Goal: Transaction & Acquisition: Purchase product/service

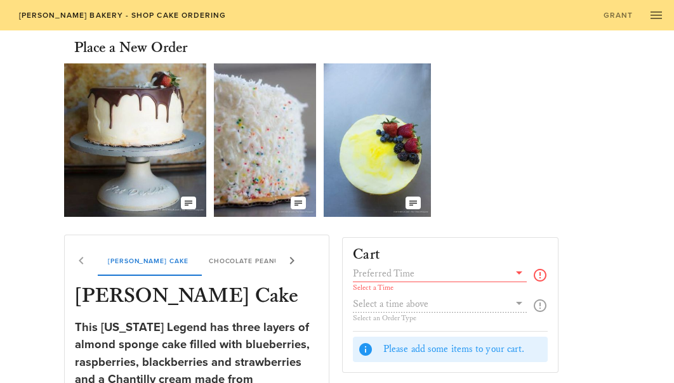
click at [518, 279] on icon at bounding box center [519, 272] width 15 height 15
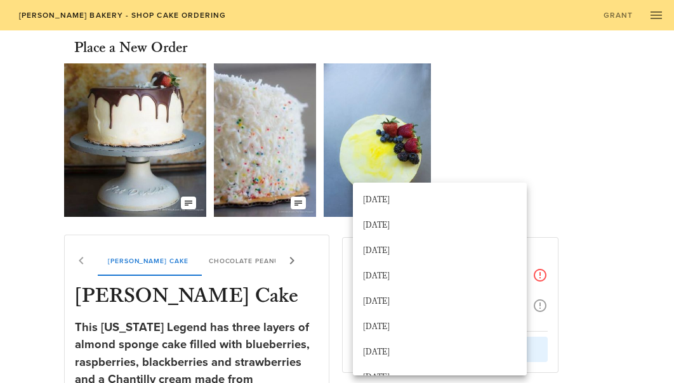
click at [481, 129] on div "Our Delicious Chocolate Strawberry Chantilly Cake The Coconut Cream of your Dre…" at bounding box center [337, 140] width 546 height 164
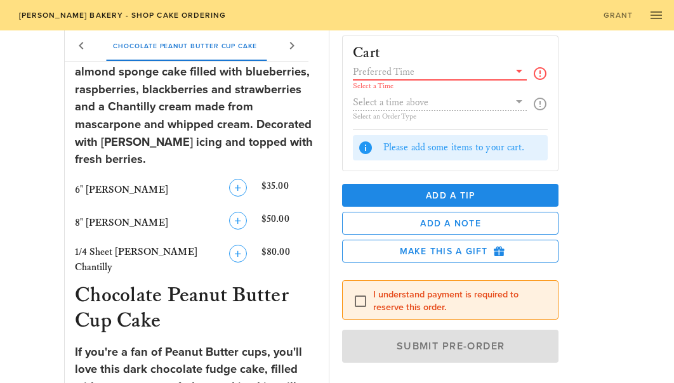
click at [449, 71] on input "text" at bounding box center [431, 71] width 156 height 17
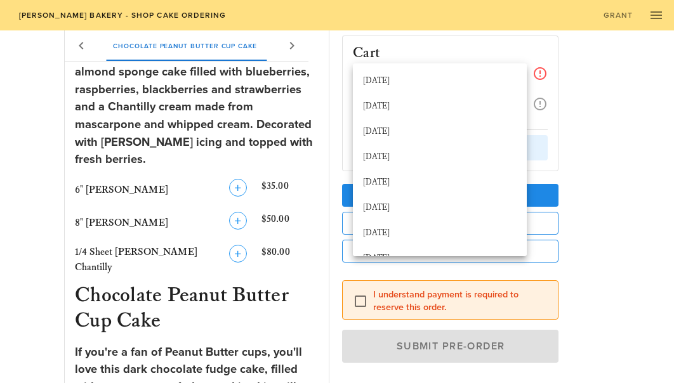
click at [576, 89] on div "Cart Select a Time Select an Order Type Please add some items to your cart. Add…" at bounding box center [473, 197] width 278 height 345
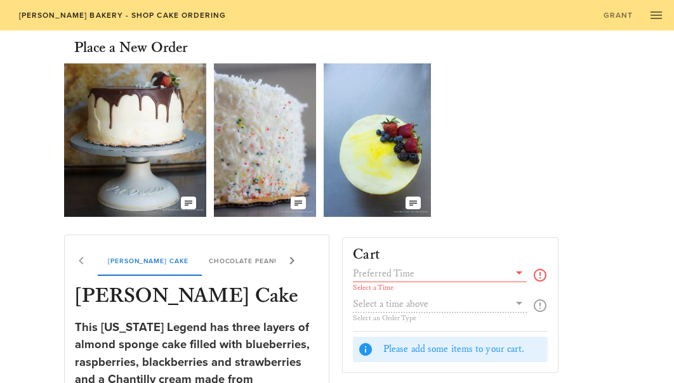
click at [517, 307] on div "Select a Time Select an Order Type" at bounding box center [450, 298] width 195 height 66
click at [494, 301] on div "Select a Time Select an Order Type" at bounding box center [450, 298] width 195 height 66
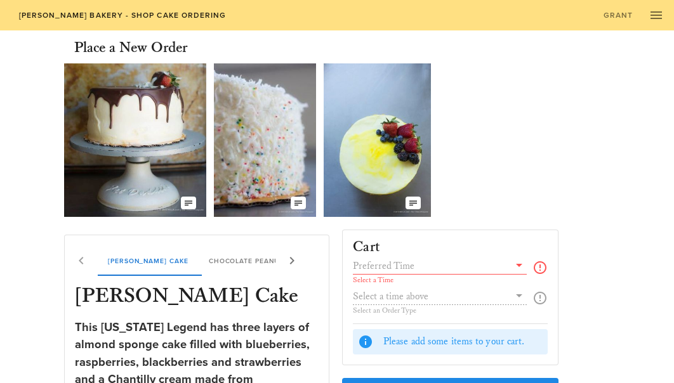
scroll to position [6, 0]
click at [386, 301] on div "Select a Time Select an Order Type" at bounding box center [450, 292] width 195 height 66
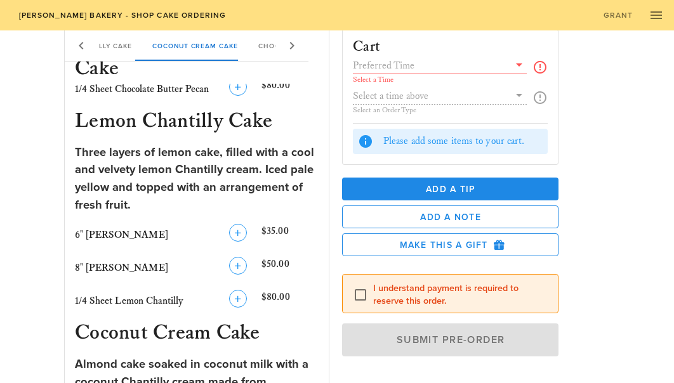
scroll to position [953, 0]
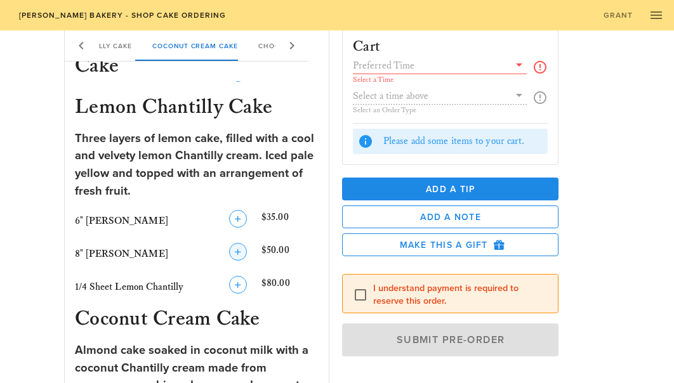
click at [237, 244] on icon "button" at bounding box center [237, 251] width 15 height 15
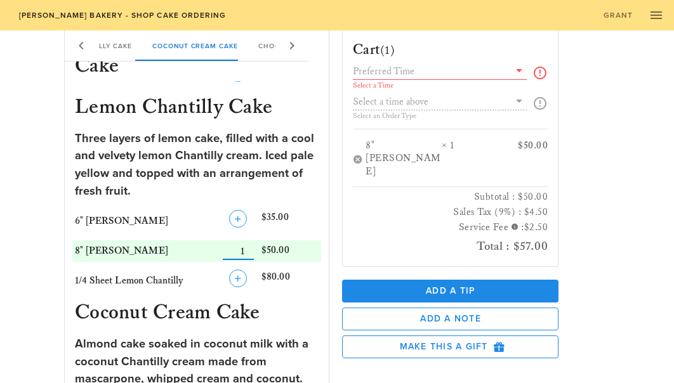
click at [520, 74] on icon at bounding box center [519, 70] width 15 height 15
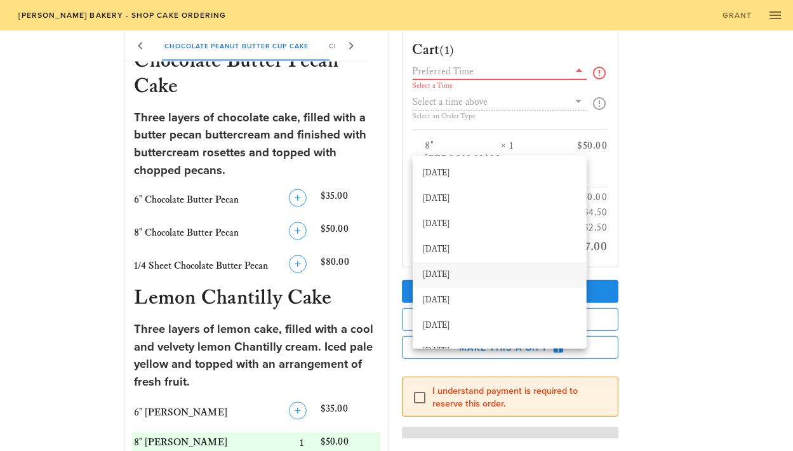
scroll to position [784, 0]
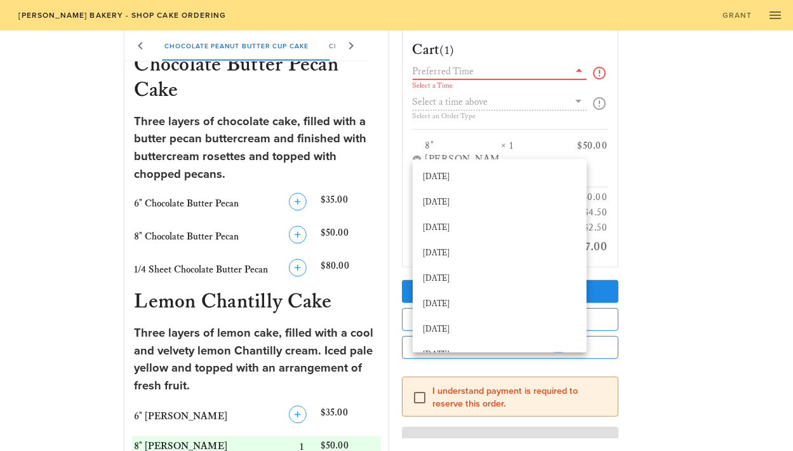
click at [626, 176] on div "Cart (1) Select a Time Select an Order Type 8" Lemon Chantilly × 1 $50.00 Subto…" at bounding box center [533, 231] width 278 height 413
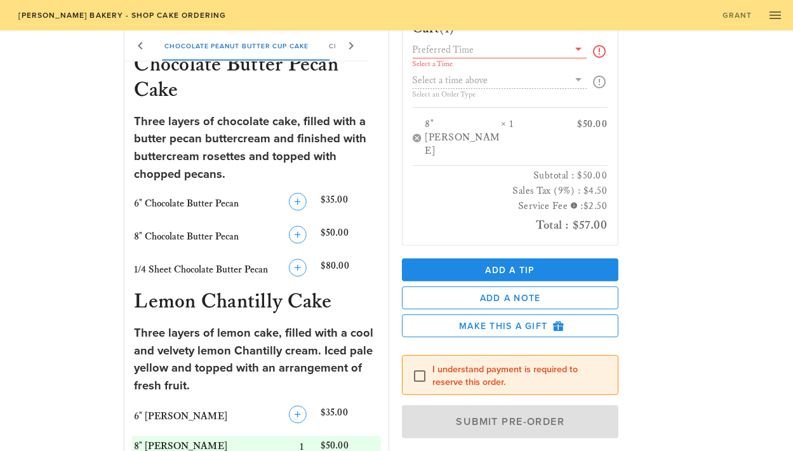
scroll to position [27, 0]
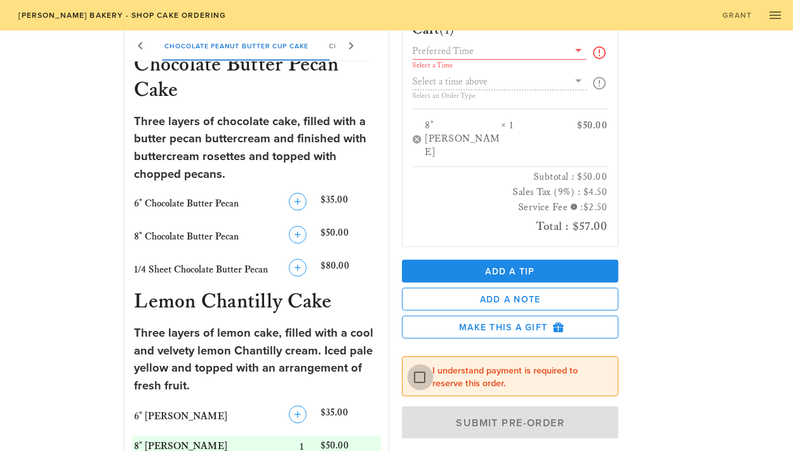
click at [416, 366] on div at bounding box center [420, 377] width 22 height 22
checkbox input "true"
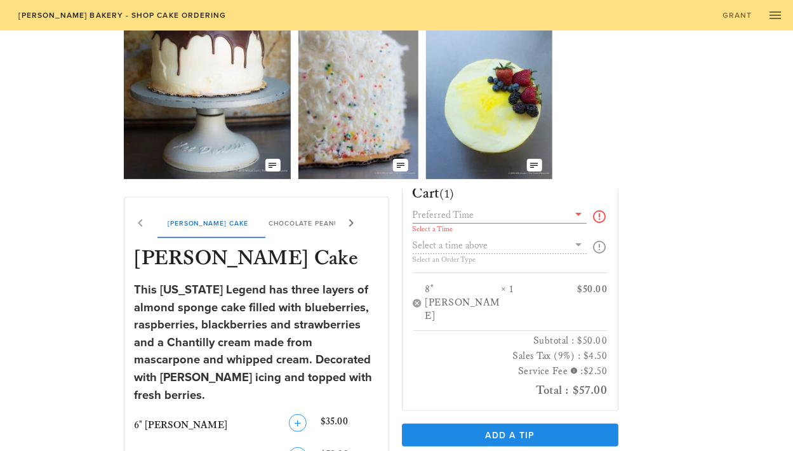
scroll to position [0, 0]
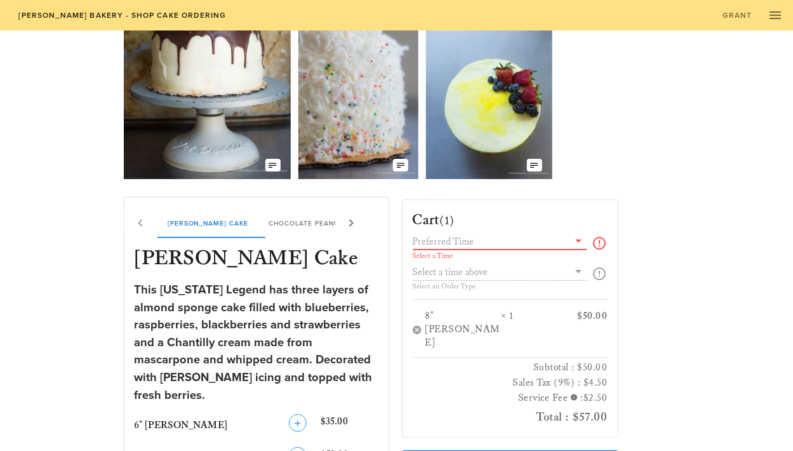
click at [465, 235] on input "text" at bounding box center [491, 241] width 156 height 17
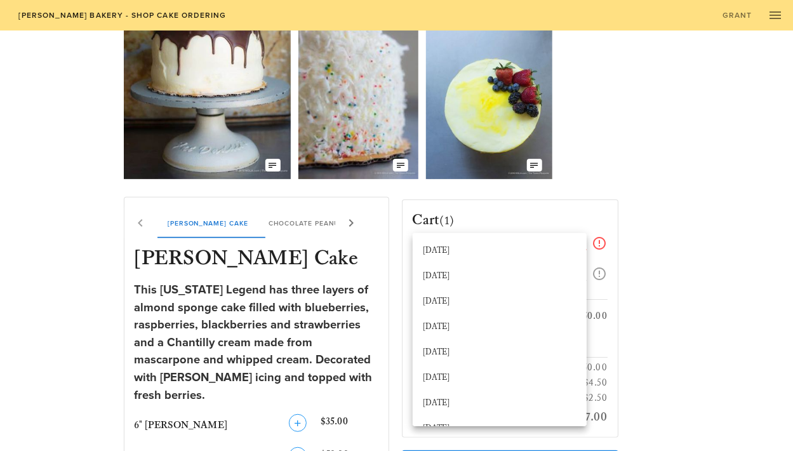
click at [572, 180] on div "Our Delicious Chocolate Strawberry Chantilly Cake The Coconut Cream of your Dre…" at bounding box center [397, 89] width 546 height 190
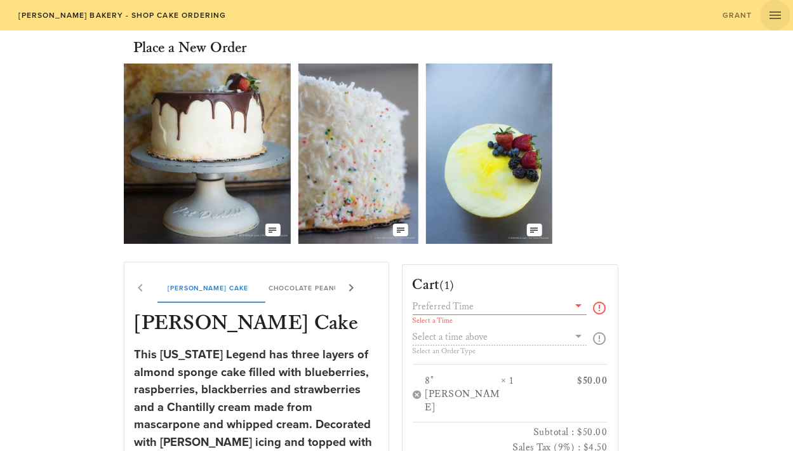
click at [673, 8] on icon "button" at bounding box center [774, 15] width 15 height 15
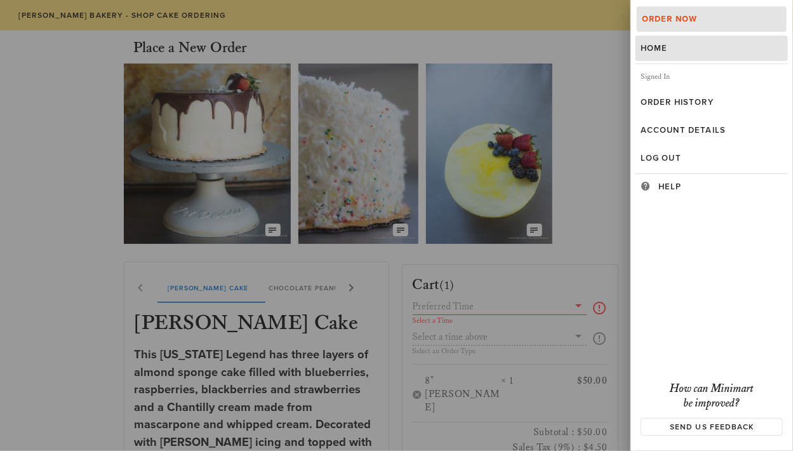
click at [668, 48] on div "Home" at bounding box center [711, 48] width 142 height 10
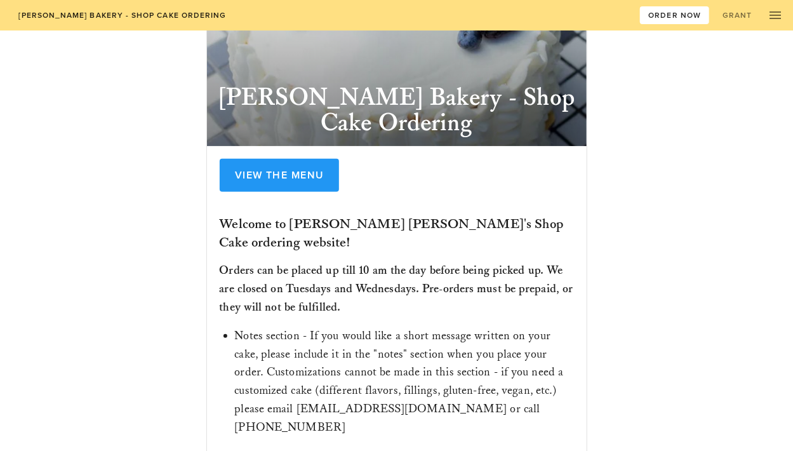
scroll to position [89, 0]
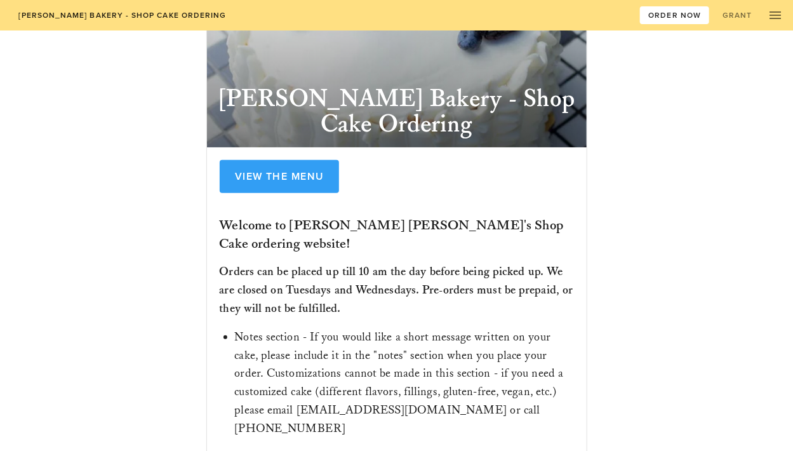
click at [266, 171] on span "View the Menu" at bounding box center [279, 176] width 90 height 13
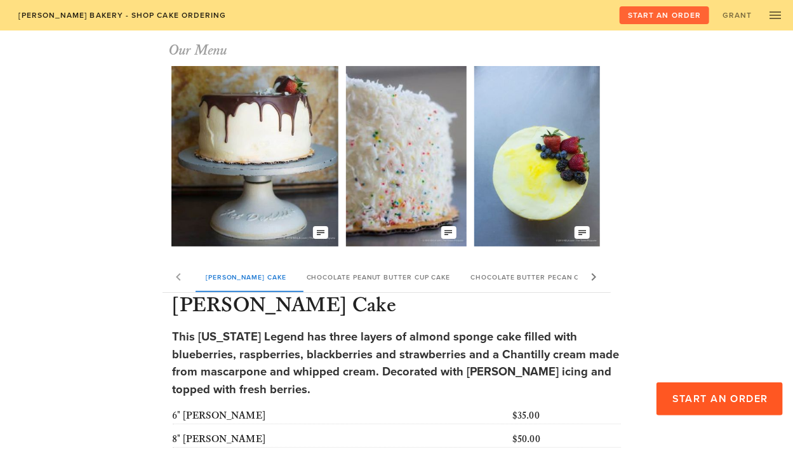
click at [653, 11] on span "Start an Order" at bounding box center [664, 15] width 74 height 9
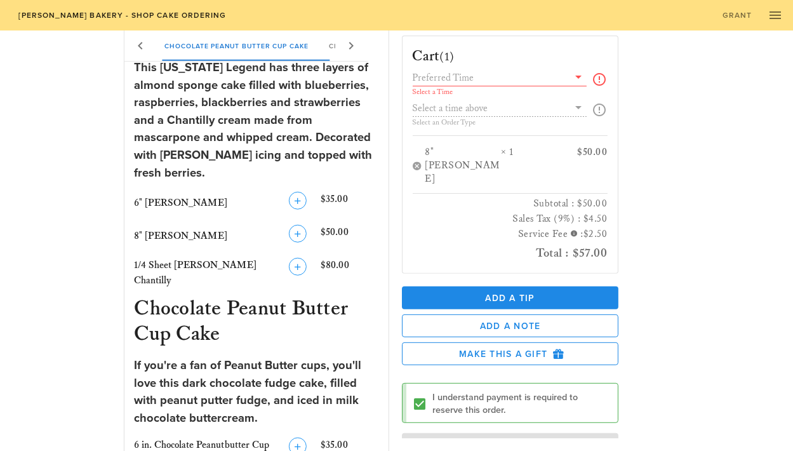
click at [573, 78] on icon at bounding box center [578, 76] width 15 height 15
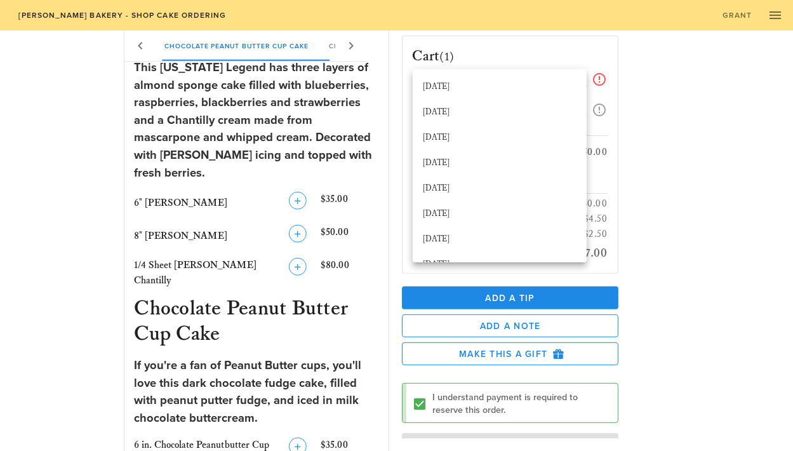
click at [598, 76] on icon at bounding box center [599, 79] width 15 height 15
click at [599, 79] on icon at bounding box center [599, 79] width 15 height 15
click at [496, 91] on div "[DATE]" at bounding box center [500, 87] width 154 height 10
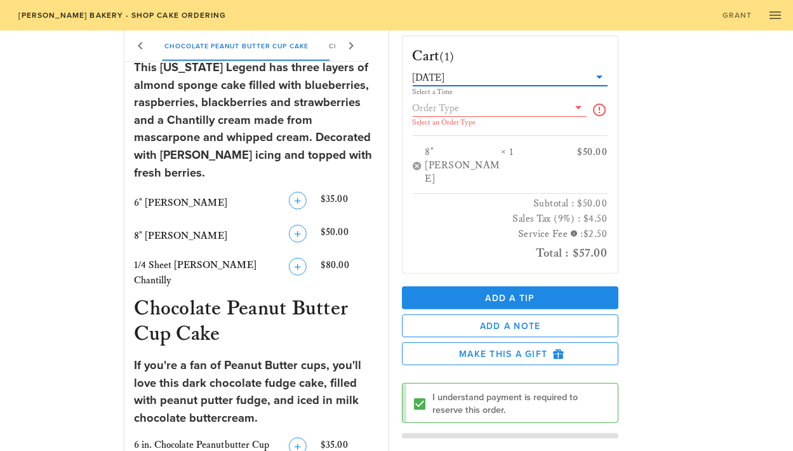
click at [535, 120] on div "Select an Order Type" at bounding box center [500, 123] width 174 height 8
click at [531, 112] on input "text" at bounding box center [491, 108] width 156 height 17
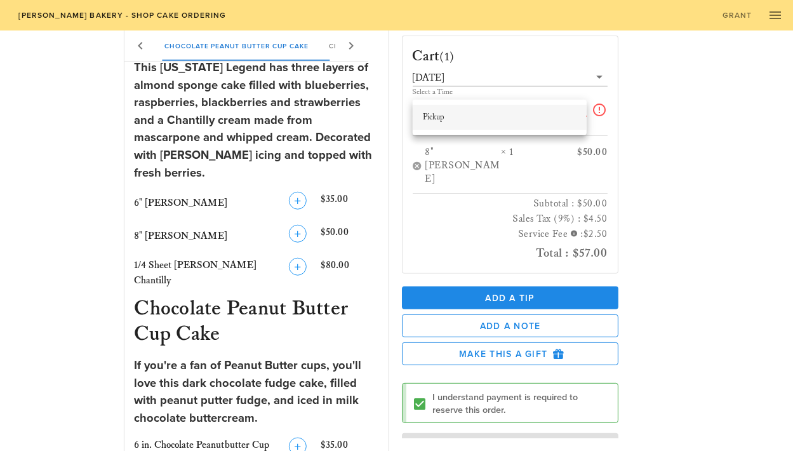
click at [511, 123] on div "Pickup" at bounding box center [500, 117] width 154 height 20
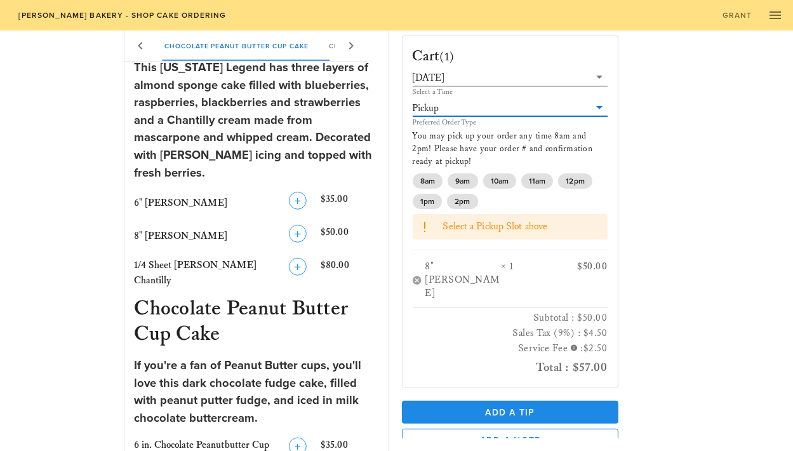
click at [601, 77] on icon at bounding box center [599, 76] width 15 height 15
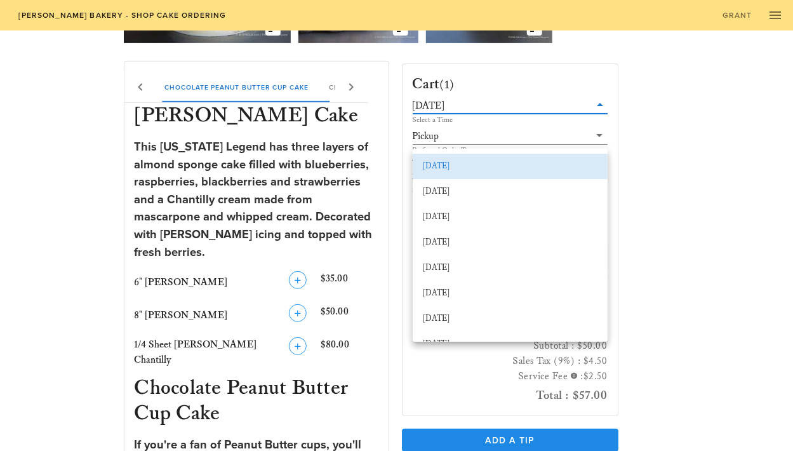
scroll to position [187, 0]
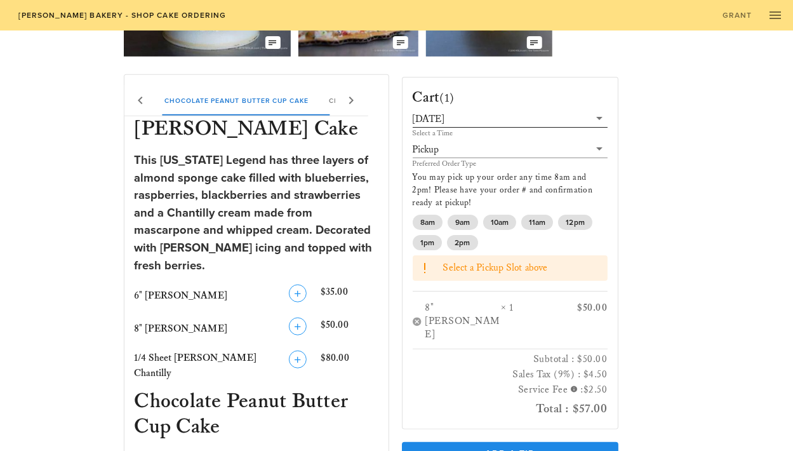
click at [443, 116] on div "[DATE]" at bounding box center [429, 119] width 32 height 11
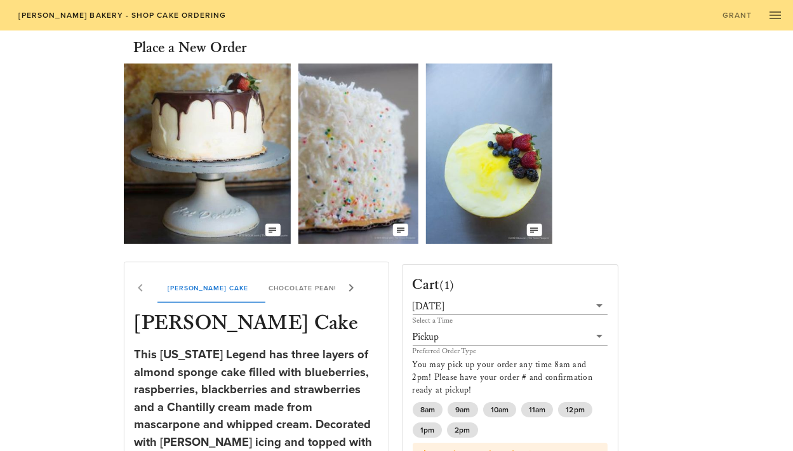
scroll to position [0, 0]
click at [673, 12] on icon "button" at bounding box center [774, 15] width 15 height 15
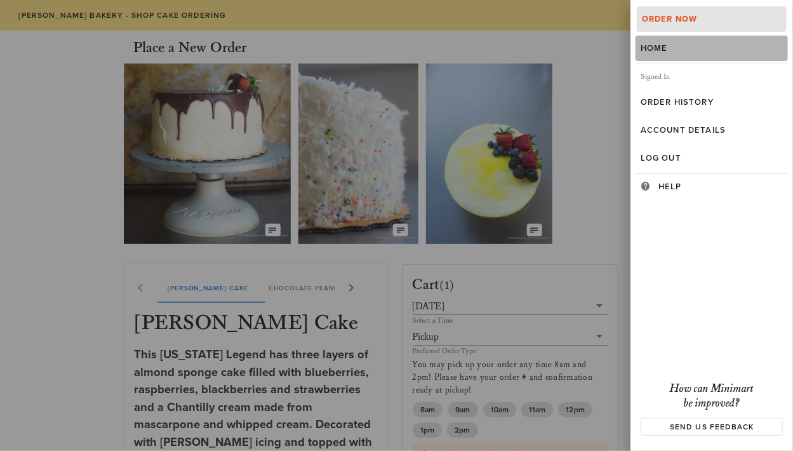
click at [673, 51] on div "Home" at bounding box center [711, 48] width 142 height 10
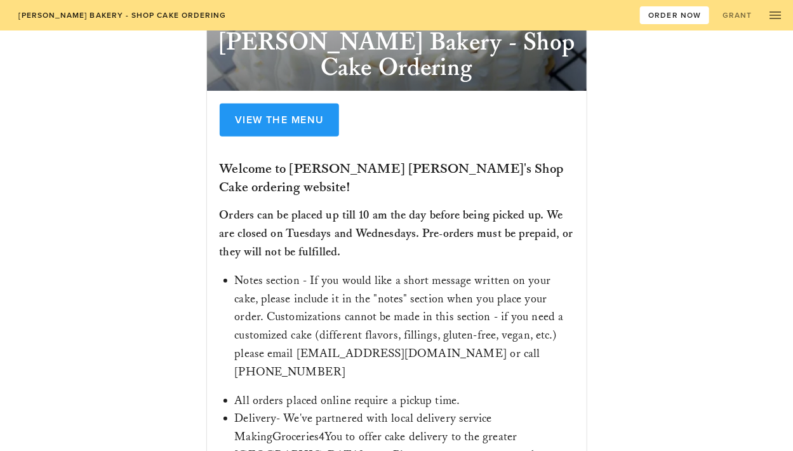
scroll to position [147, 0]
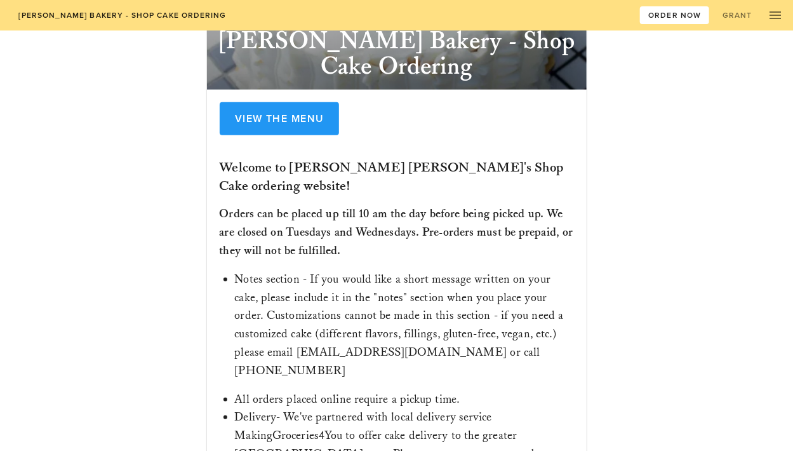
click at [91, 13] on span "[PERSON_NAME] Bakery - Shop Cake Ordering" at bounding box center [122, 15] width 208 height 9
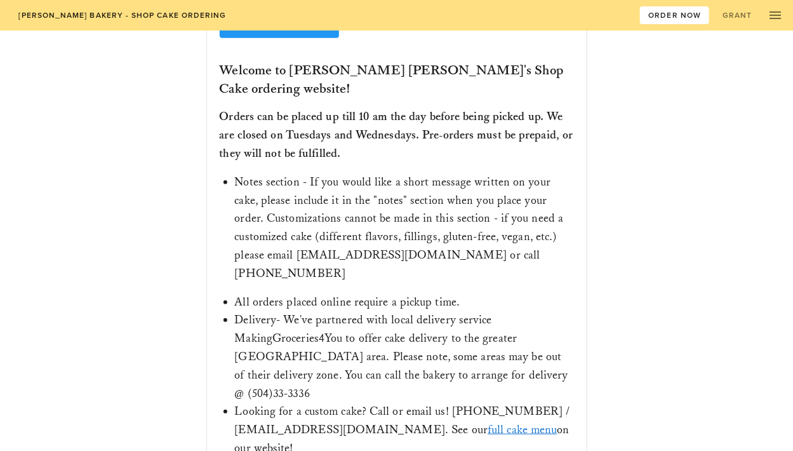
scroll to position [243, 0]
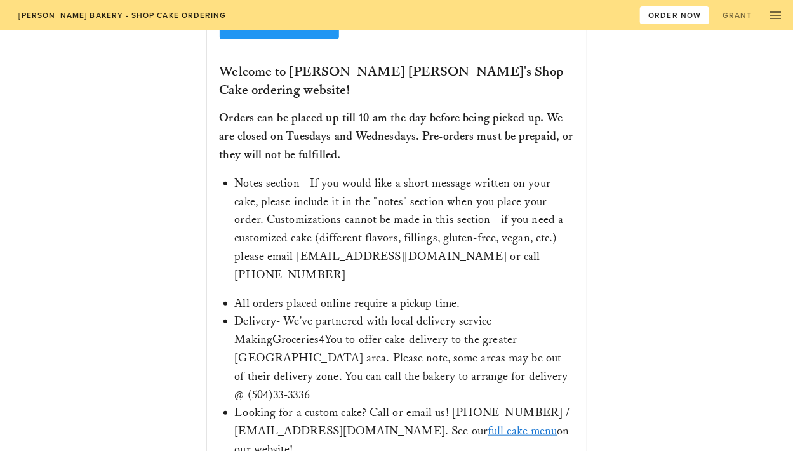
click at [487, 383] on link "full cake menu" at bounding box center [521, 430] width 69 height 15
